Goal: Obtain resource: Obtain resource

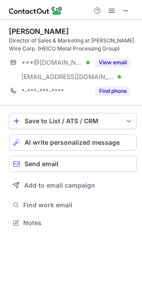
scroll to position [216, 142]
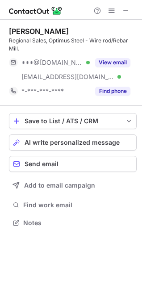
scroll to position [216, 142]
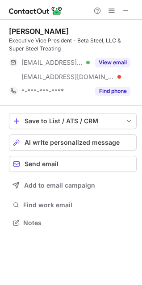
scroll to position [216, 142]
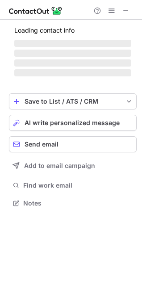
scroll to position [4, 4]
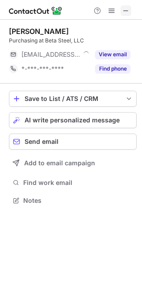
click at [126, 12] on span at bounding box center [125, 10] width 7 height 7
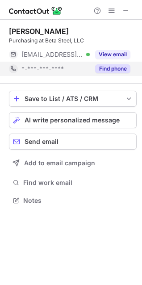
scroll to position [4, 4]
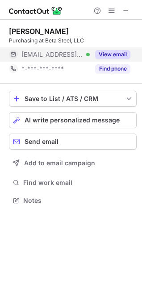
click at [110, 48] on div "View email" at bounding box center [110, 54] width 41 height 14
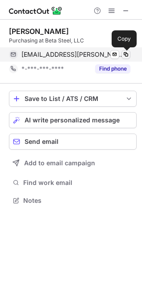
click at [128, 57] on span at bounding box center [125, 54] width 7 height 7
click at [126, 55] on span at bounding box center [125, 54] width 7 height 7
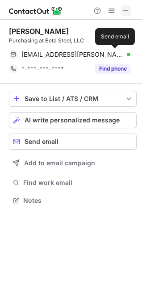
click at [128, 9] on span at bounding box center [125, 10] width 7 height 7
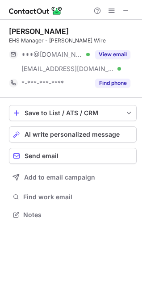
scroll to position [208, 142]
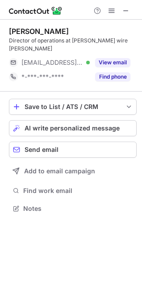
scroll to position [194, 142]
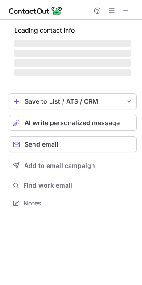
scroll to position [208, 142]
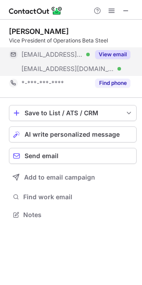
click at [117, 50] on button "View email" at bounding box center [112, 54] width 35 height 9
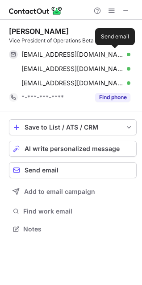
scroll to position [222, 142]
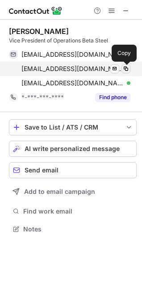
click at [125, 71] on span at bounding box center [125, 68] width 7 height 7
click at [126, 71] on span at bounding box center [125, 68] width 7 height 7
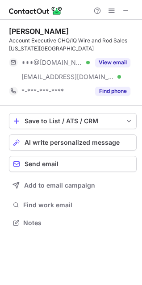
scroll to position [216, 142]
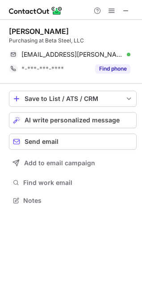
scroll to position [194, 142]
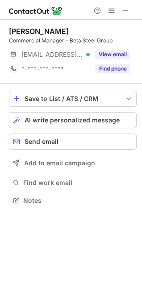
scroll to position [194, 142]
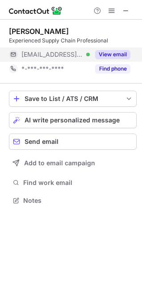
click at [107, 52] on button "View email" at bounding box center [112, 54] width 35 height 9
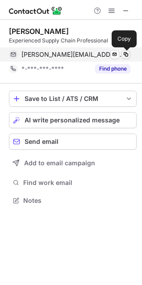
click at [124, 54] on span at bounding box center [125, 54] width 7 height 7
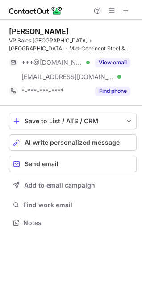
scroll to position [216, 142]
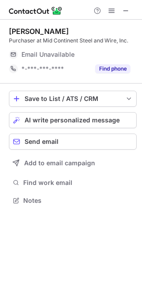
scroll to position [4, 4]
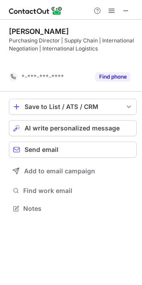
scroll to position [187, 142]
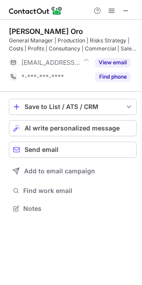
scroll to position [202, 142]
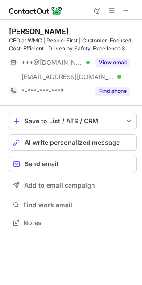
scroll to position [216, 142]
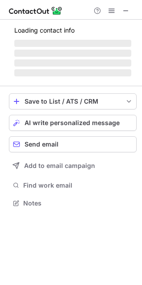
scroll to position [216, 142]
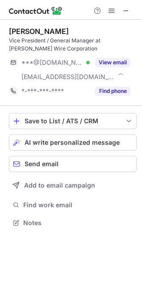
scroll to position [216, 142]
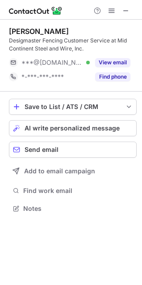
scroll to position [202, 142]
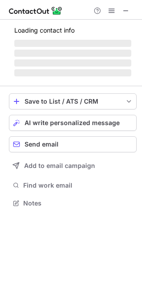
scroll to position [216, 142]
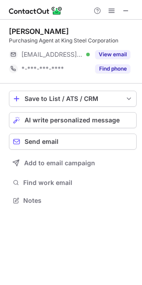
scroll to position [194, 142]
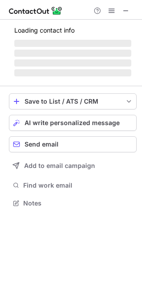
scroll to position [230, 142]
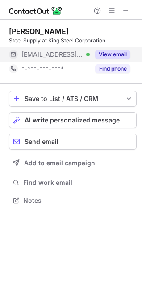
click at [117, 54] on button "View email" at bounding box center [112, 54] width 35 height 9
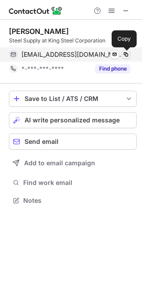
click at [126, 52] on span at bounding box center [125, 54] width 7 height 7
click at [125, 54] on span at bounding box center [125, 54] width 7 height 7
